Goal: Task Accomplishment & Management: Use online tool/utility

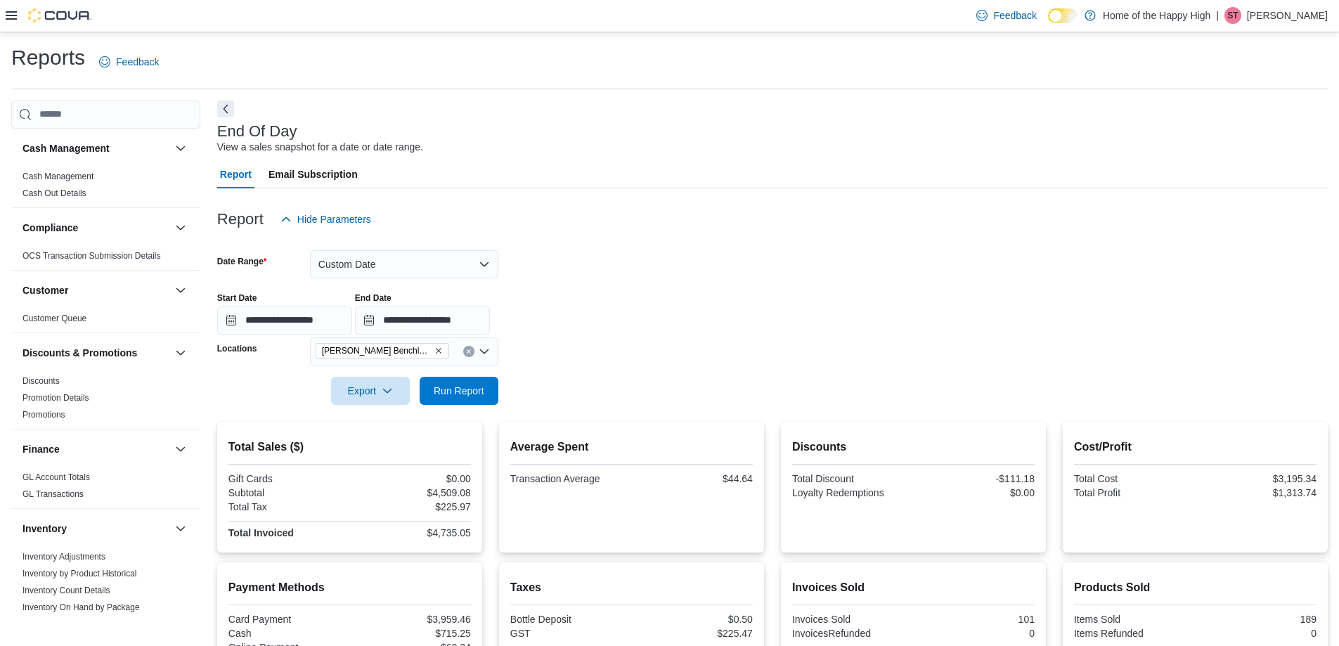
scroll to position [150, 0]
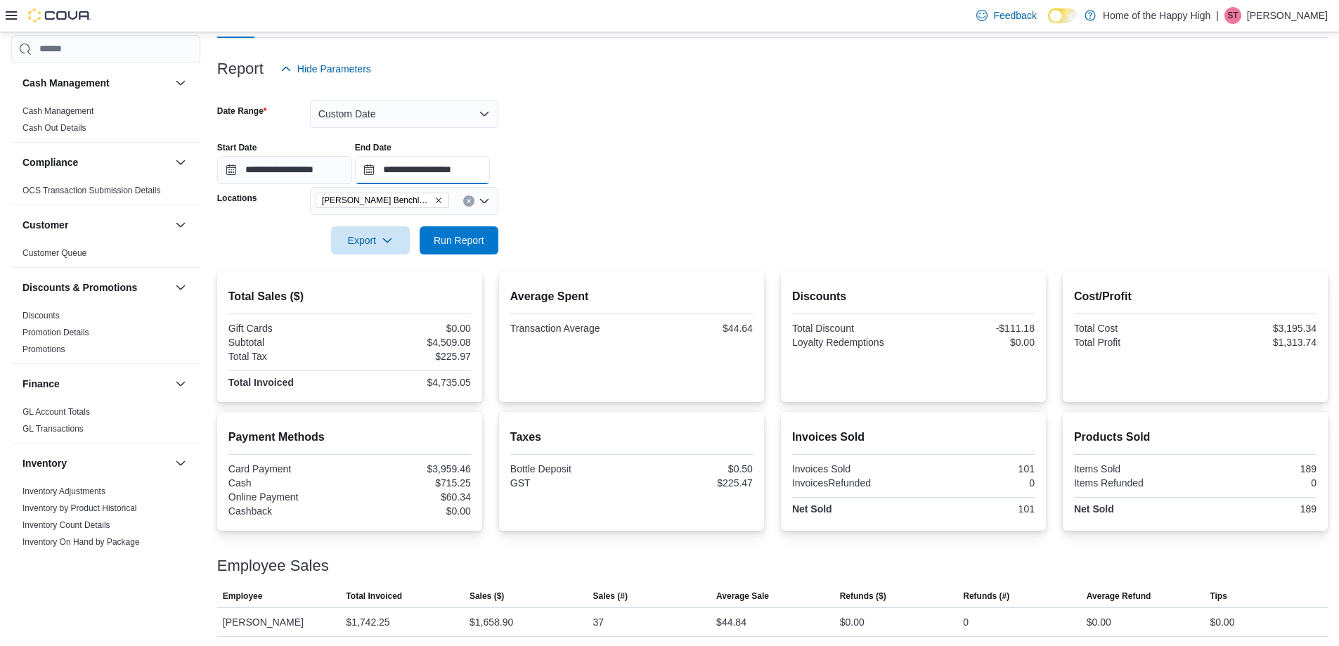
click at [459, 170] on input "**********" at bounding box center [422, 170] width 135 height 28
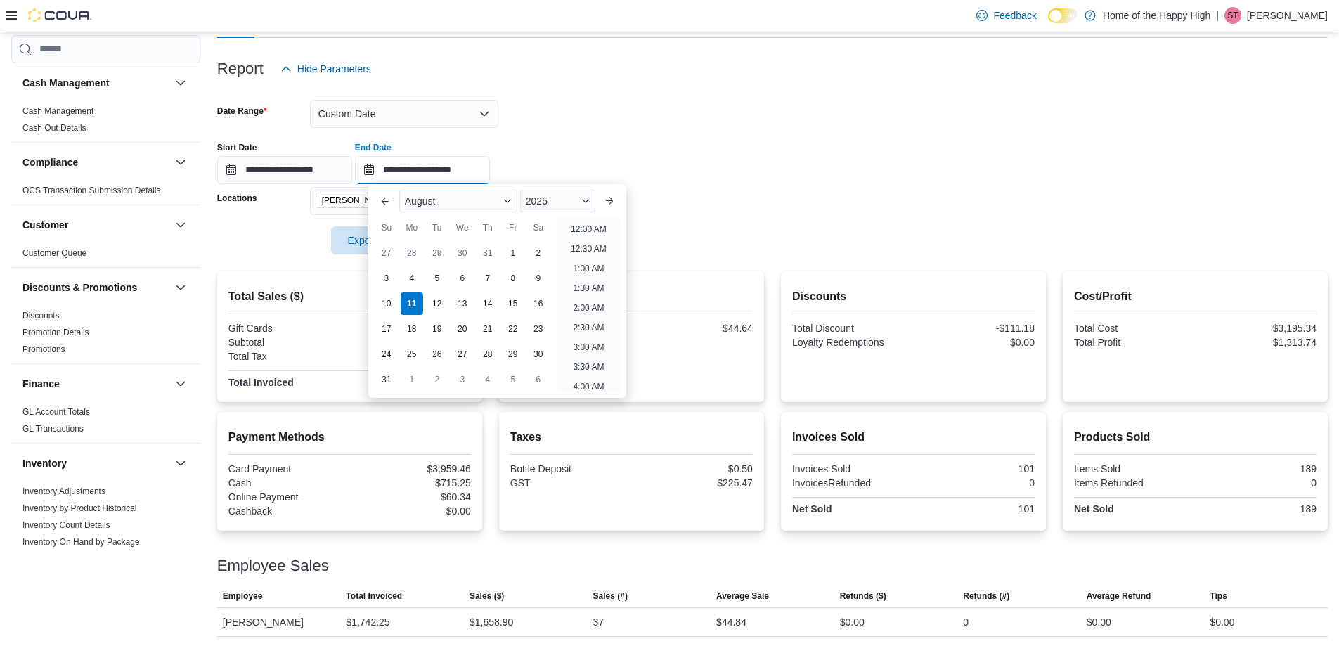
scroll to position [773, 0]
click at [592, 359] on li "11:00 PM" at bounding box center [588, 361] width 47 height 17
type input "**********"
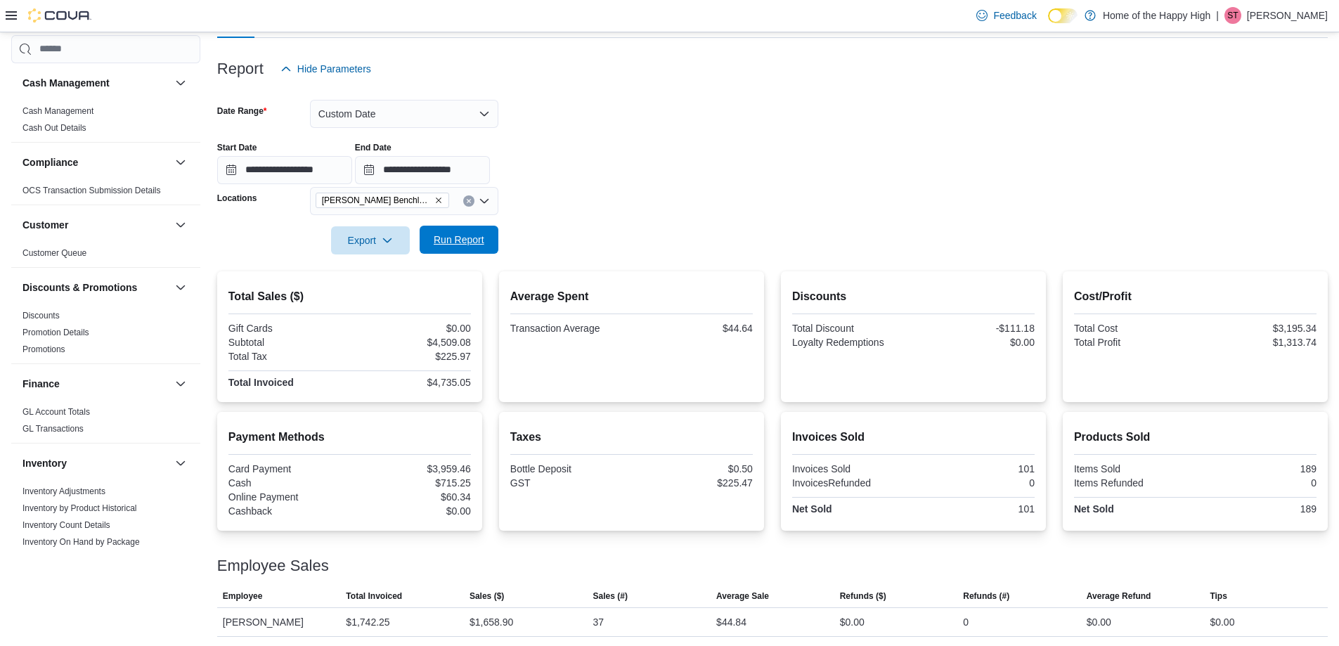
click at [462, 237] on span "Run Report" at bounding box center [459, 240] width 51 height 14
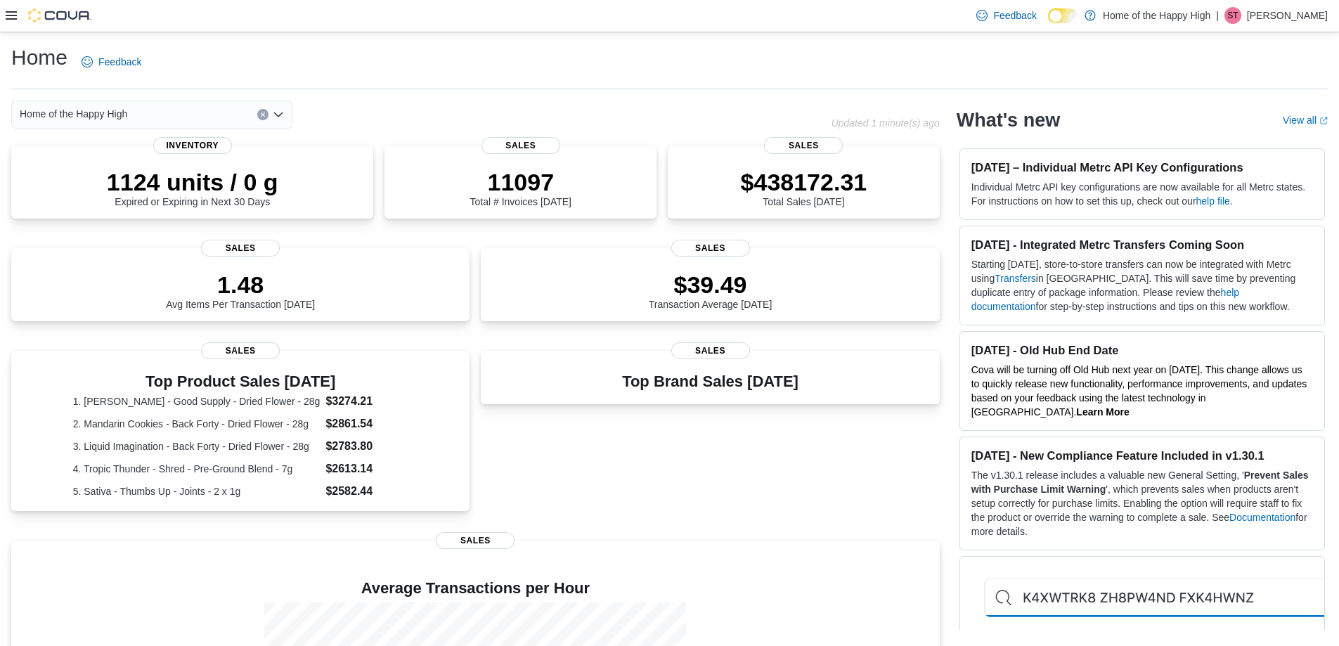
click at [11, 18] on icon at bounding box center [11, 15] width 11 height 11
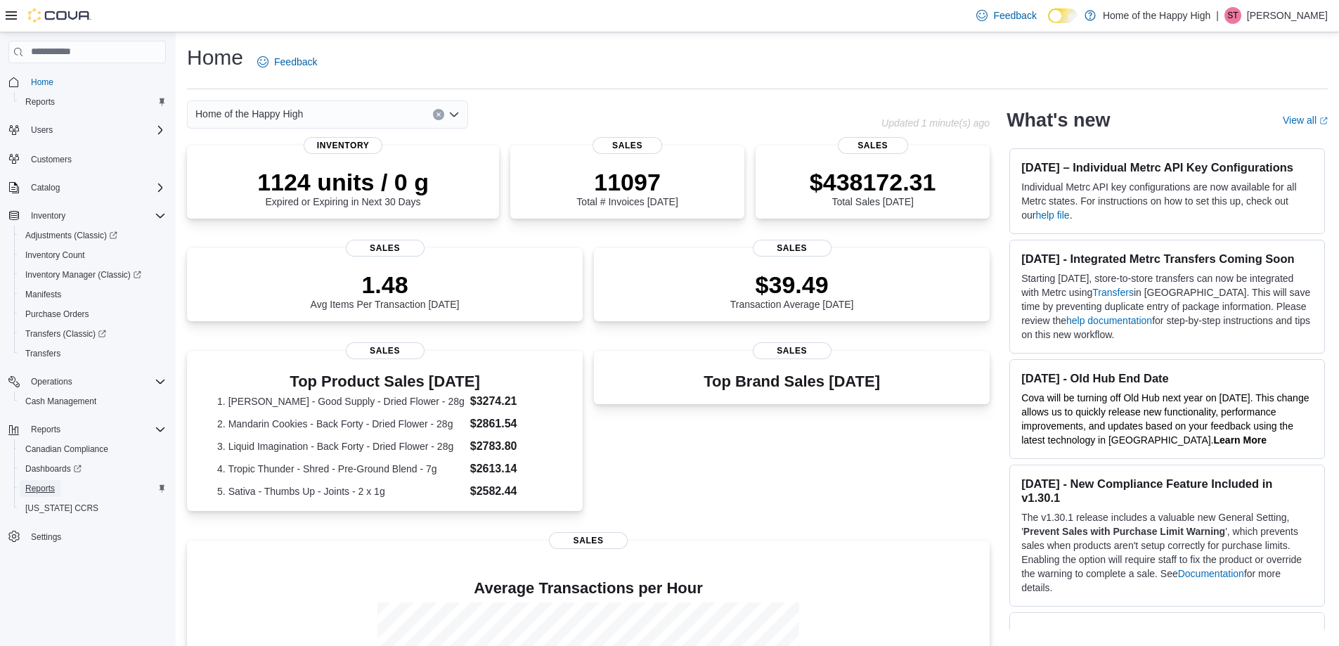
click at [46, 488] on span "Reports" at bounding box center [40, 488] width 30 height 11
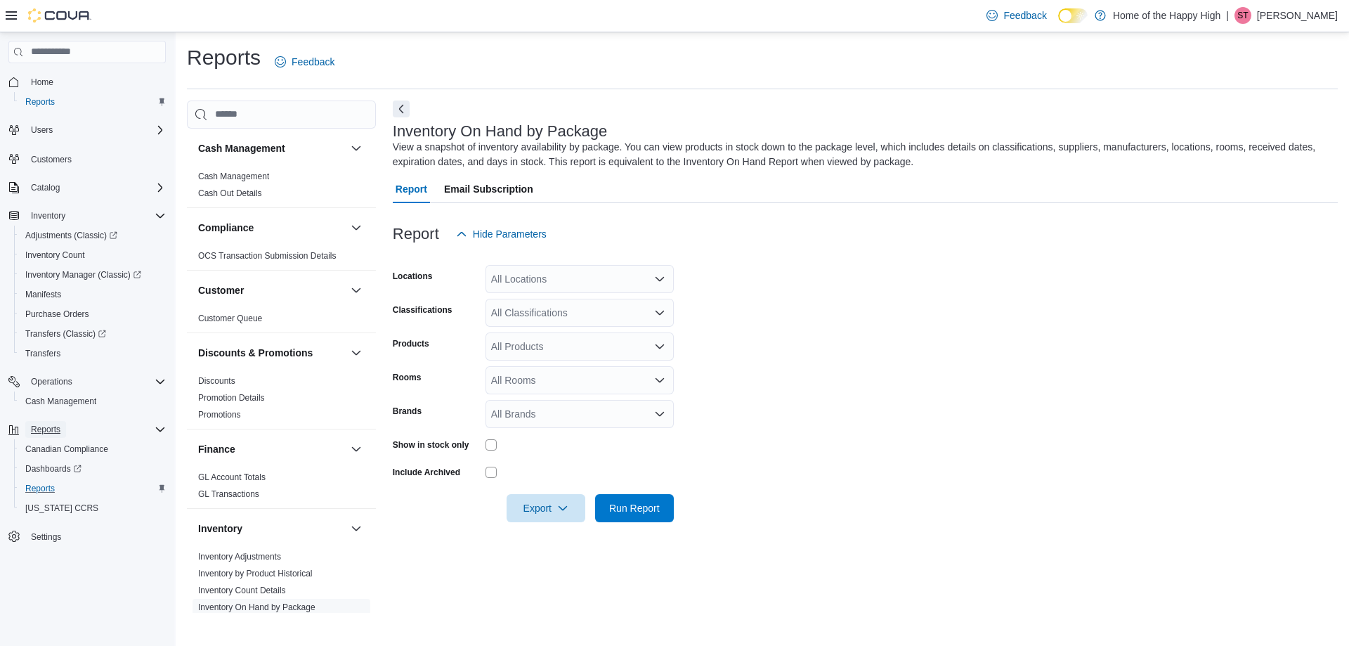
click at [52, 429] on span "Reports" at bounding box center [46, 429] width 30 height 11
click at [47, 489] on span "Reports" at bounding box center [40, 488] width 30 height 11
click at [42, 470] on span "Dashboards" at bounding box center [53, 468] width 56 height 11
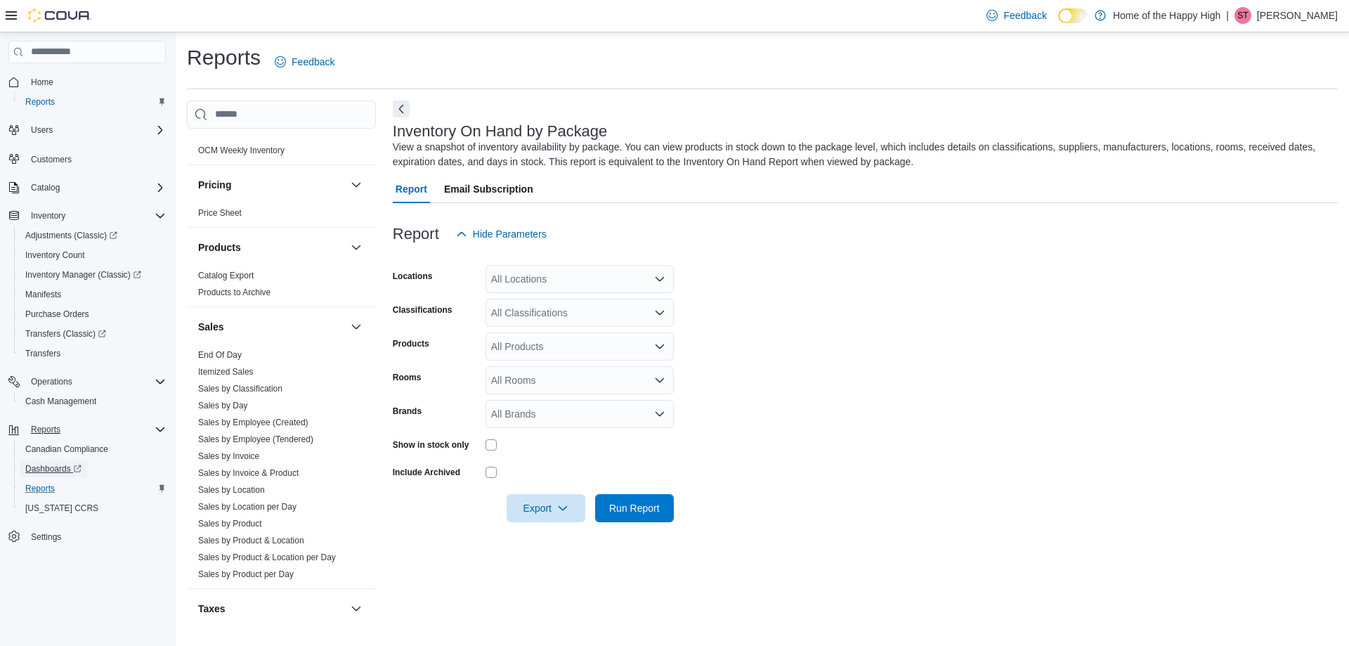
scroll to position [773, 0]
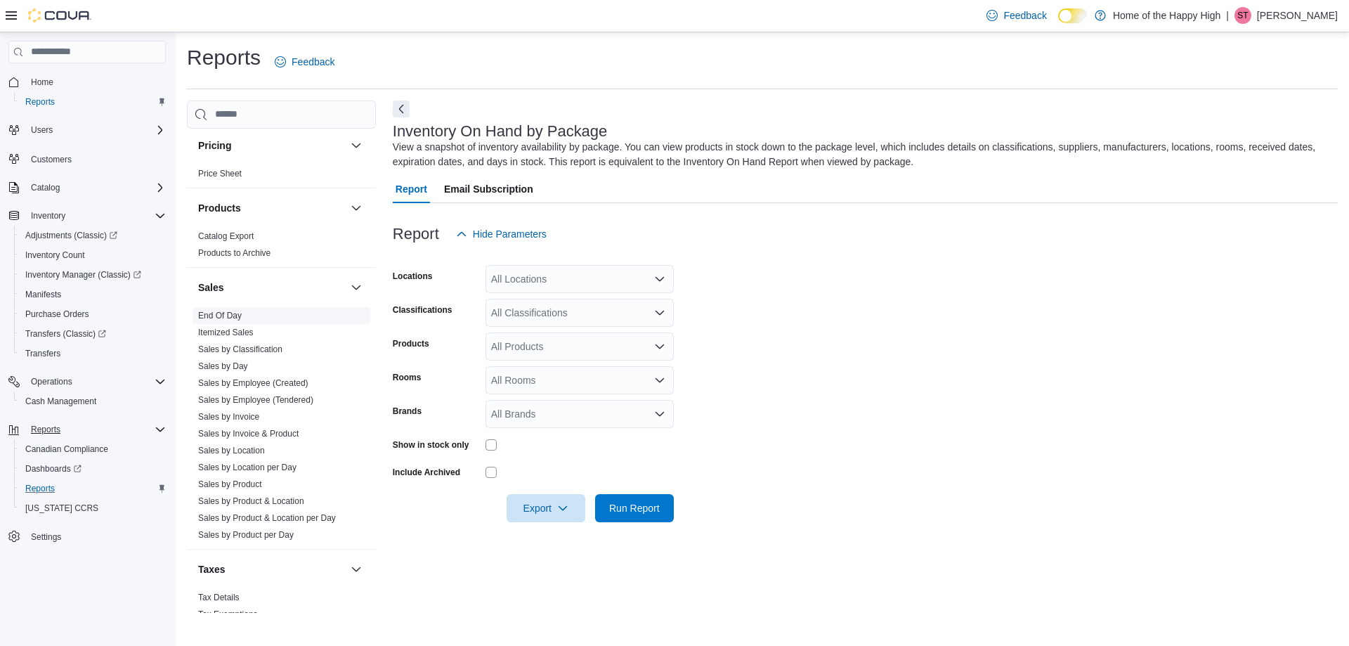
click at [232, 317] on link "End Of Day" at bounding box center [220, 316] width 44 height 10
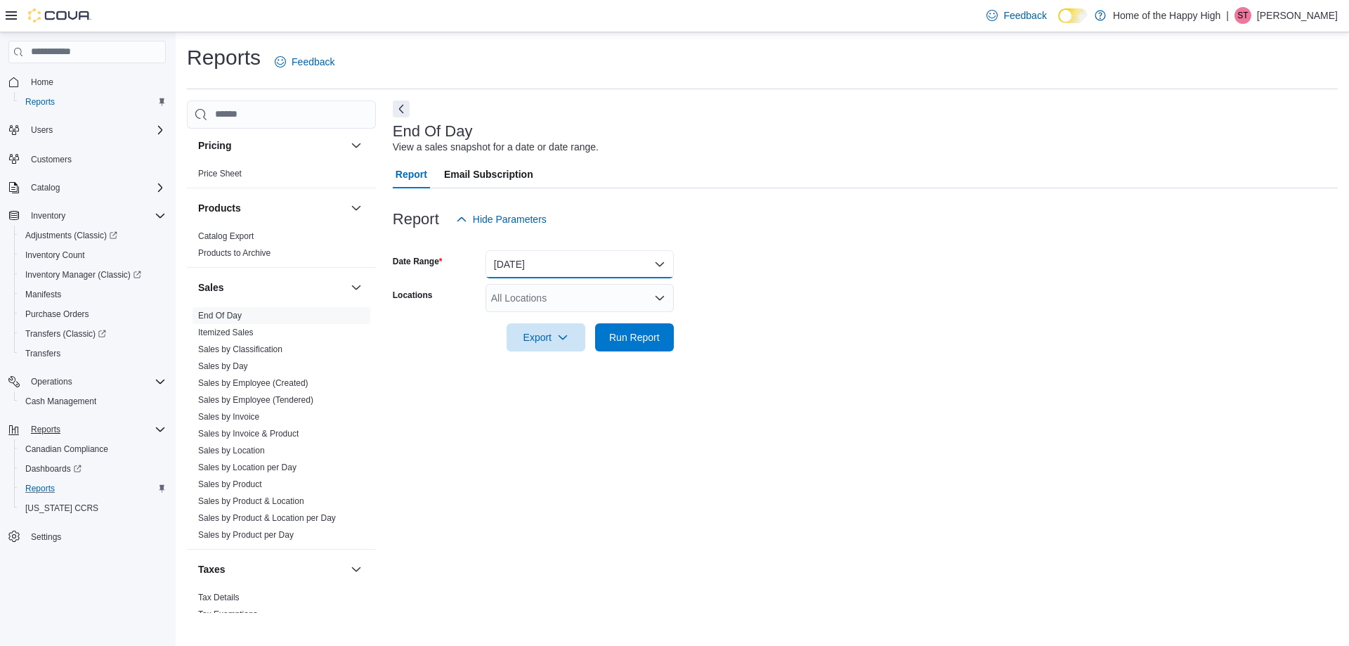
click at [661, 260] on button "Today" at bounding box center [580, 264] width 188 height 28
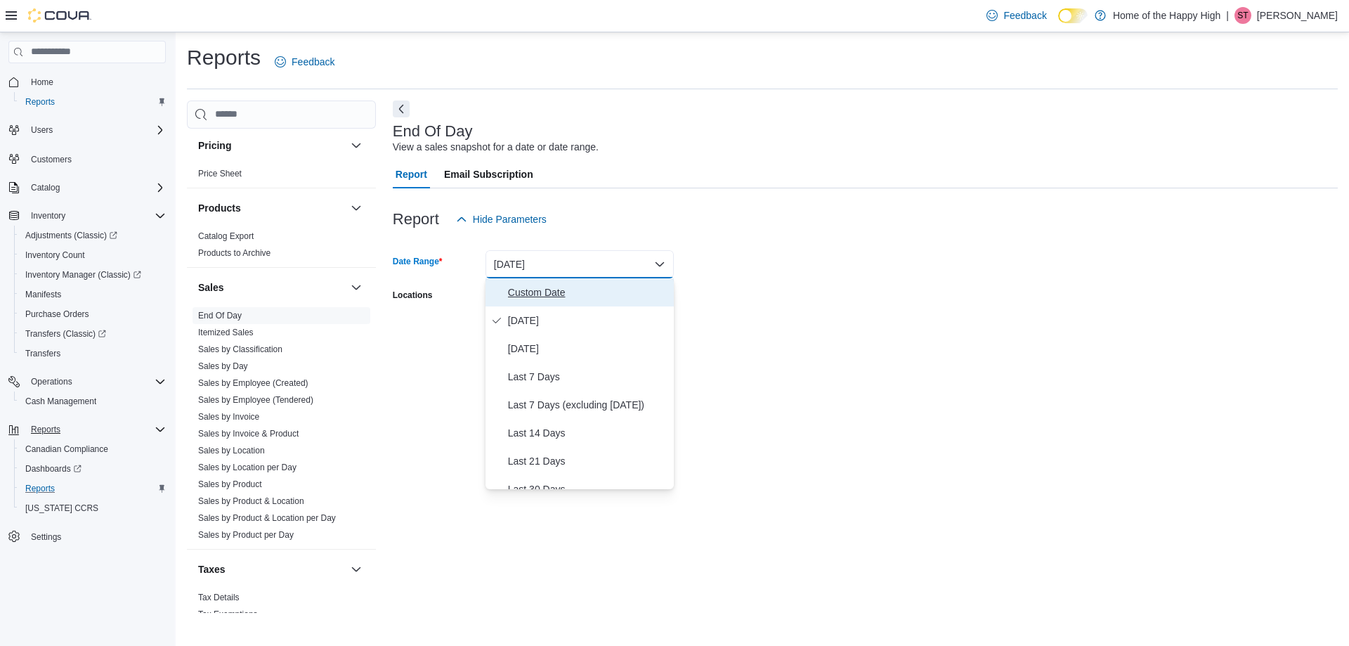
click at [553, 292] on span "Custom Date" at bounding box center [588, 292] width 160 height 17
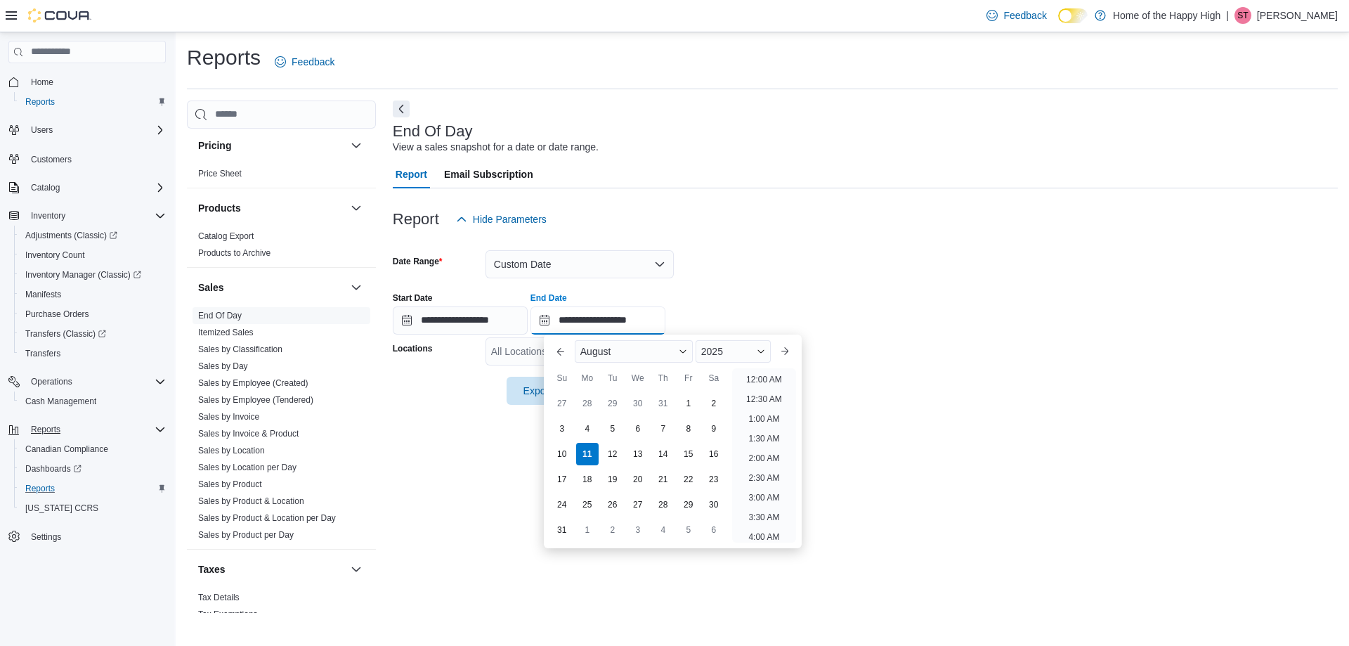
click at [636, 323] on input "**********" at bounding box center [598, 320] width 135 height 28
click at [768, 514] on li "11:00 PM" at bounding box center [764, 511] width 47 height 17
type input "**********"
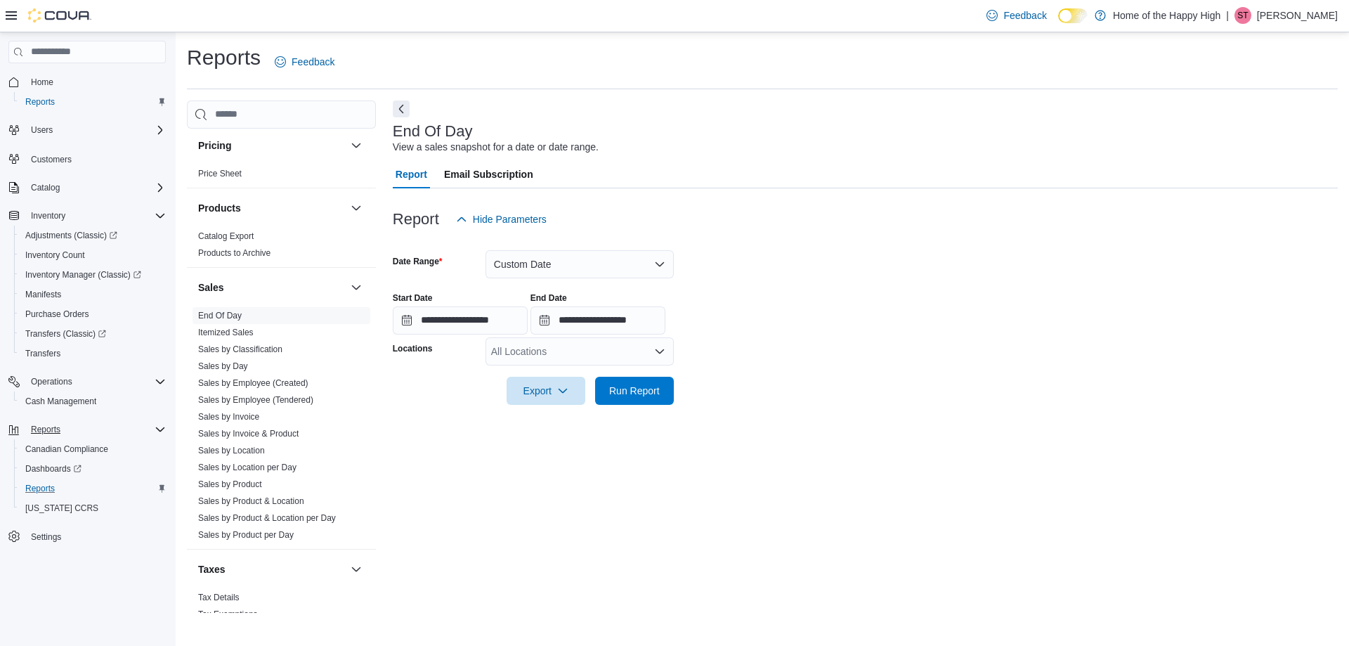
click at [657, 353] on icon "Open list of options" at bounding box center [659, 351] width 11 height 11
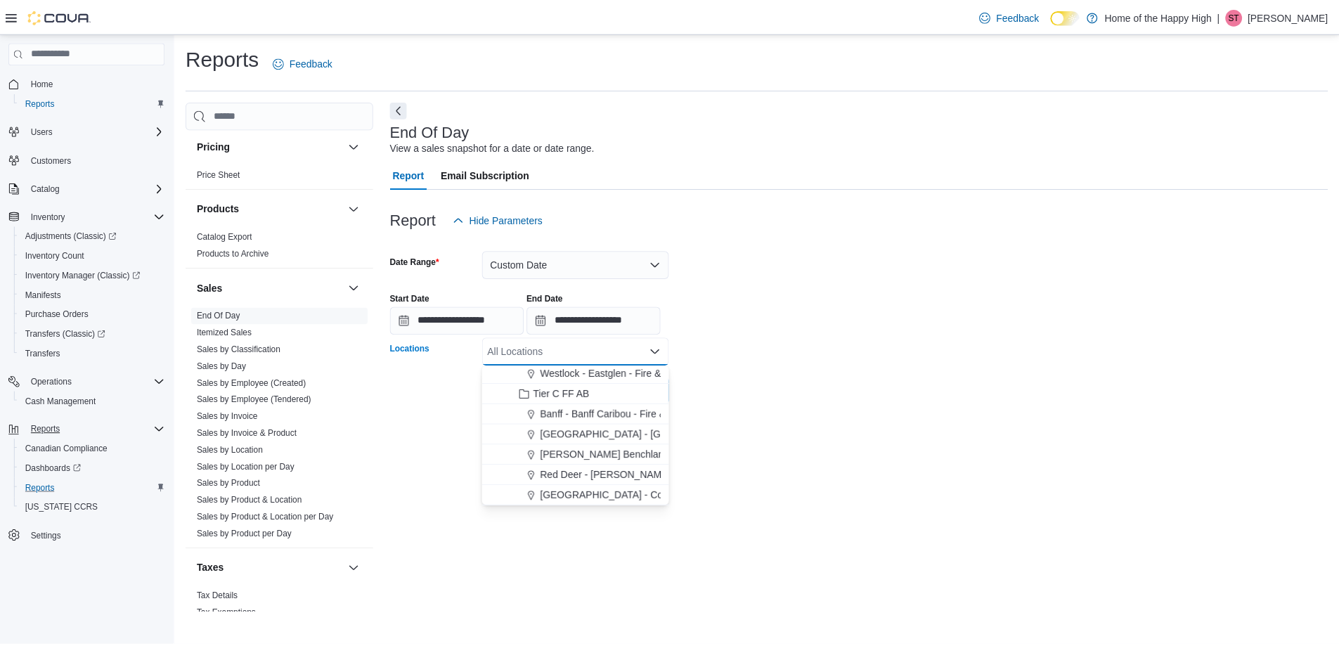
scroll to position [632, 0]
click at [646, 440] on span "[PERSON_NAME] Benchlands - Fire & Flower" at bounding box center [645, 436] width 202 height 14
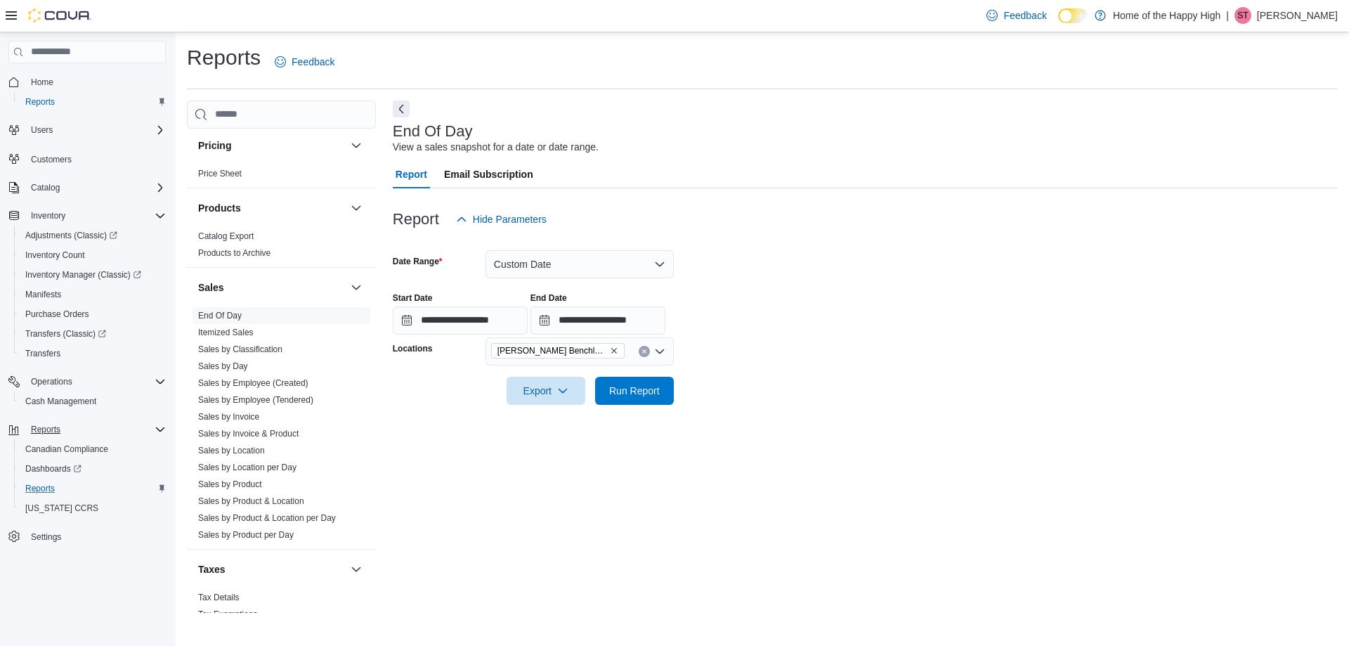
click at [792, 417] on div at bounding box center [865, 413] width 945 height 17
click at [623, 389] on span "Run Report" at bounding box center [634, 390] width 51 height 14
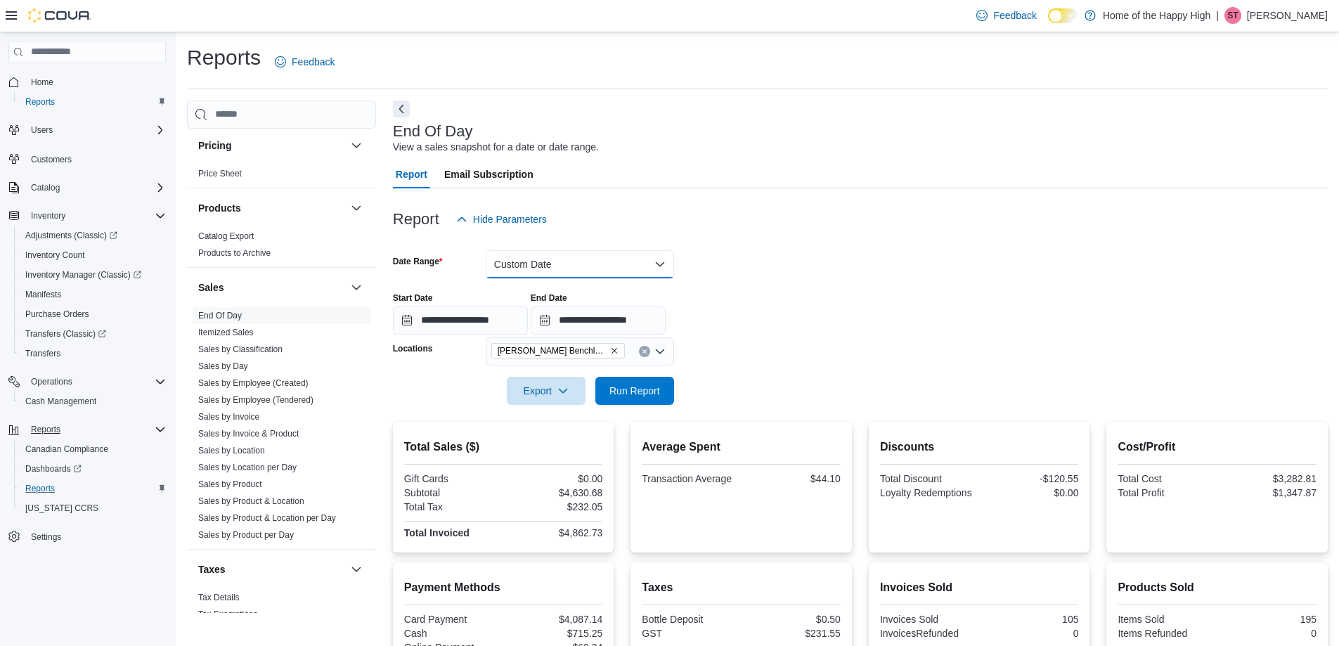
click at [661, 263] on button "Custom Date" at bounding box center [580, 264] width 188 height 28
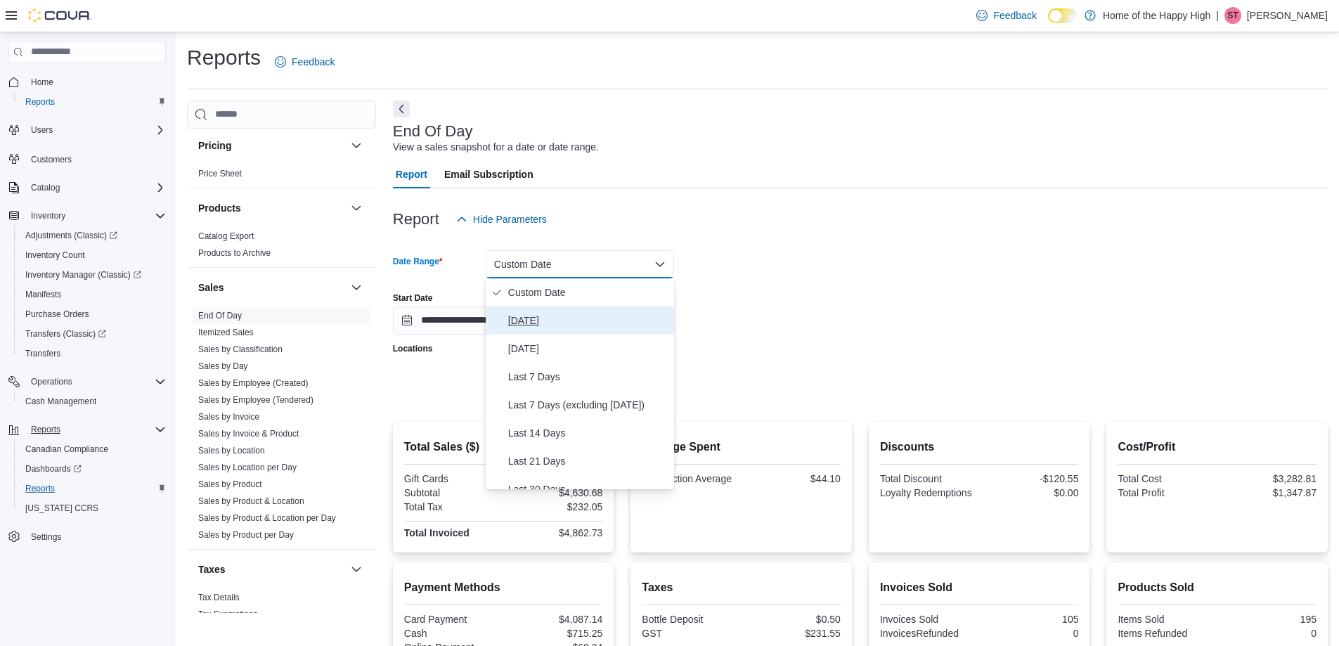
click at [526, 317] on span "Today" at bounding box center [588, 320] width 160 height 17
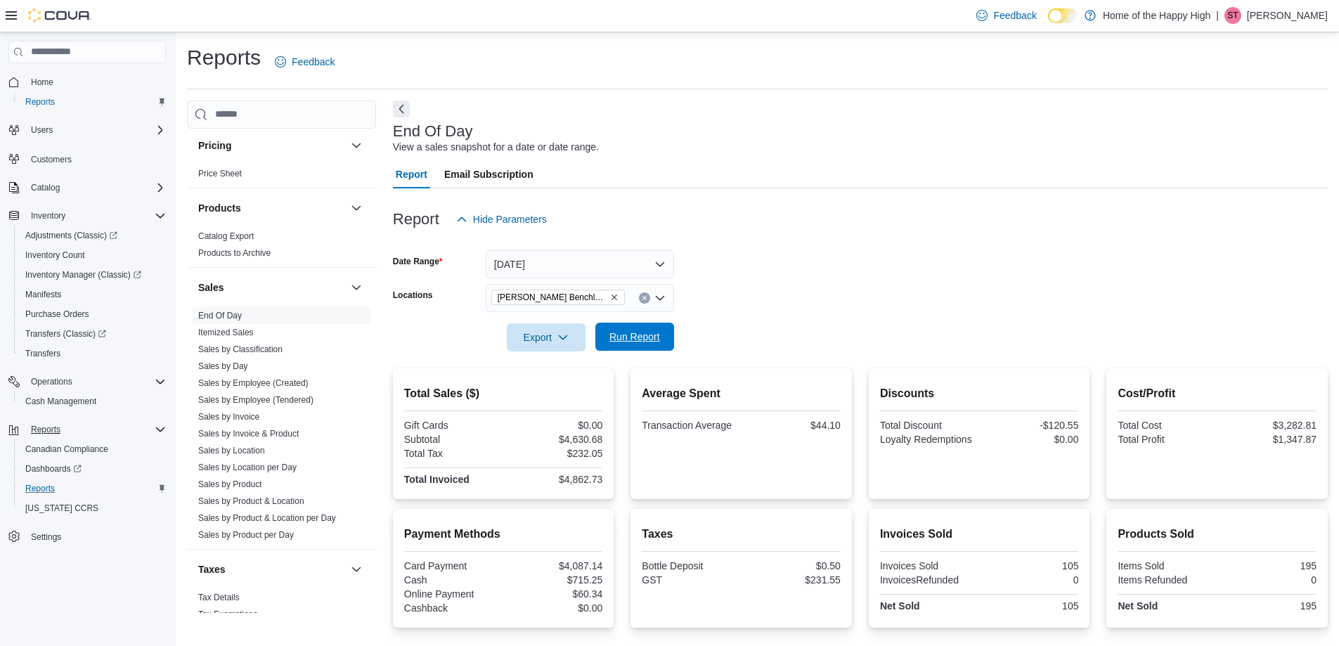
click at [645, 338] on span "Run Report" at bounding box center [634, 337] width 51 height 14
click at [554, 339] on span "Export" at bounding box center [546, 337] width 62 height 28
click at [570, 395] on span "Export to Pdf" at bounding box center [547, 393] width 63 height 11
